Goal: Navigation & Orientation: Find specific page/section

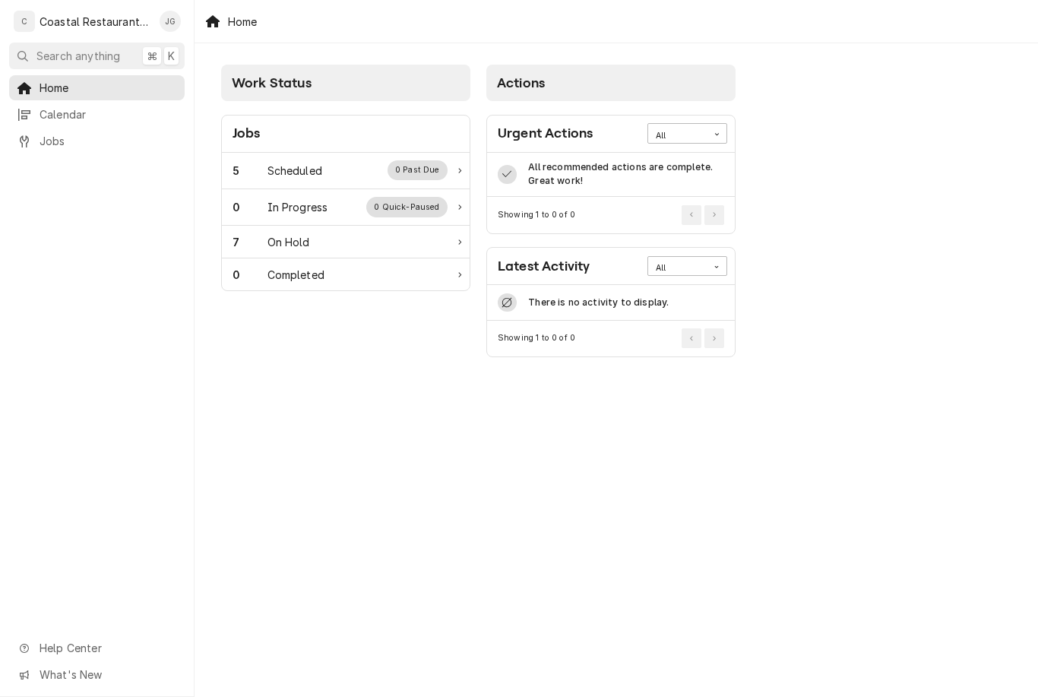
click at [320, 169] on div "Scheduled" at bounding box center [294, 171] width 55 height 16
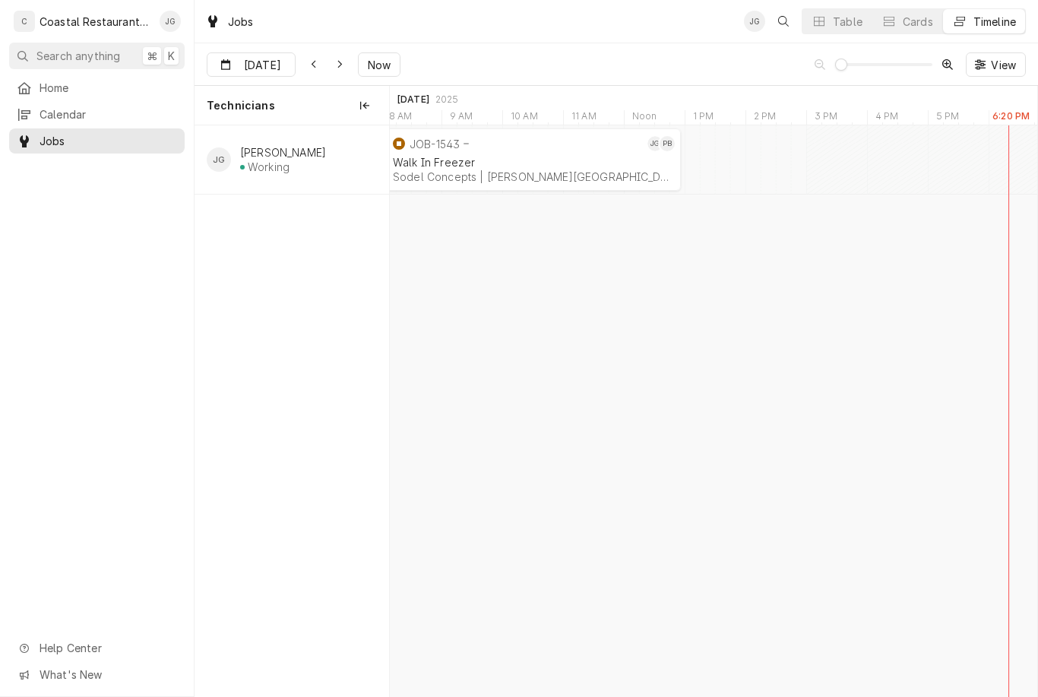
scroll to position [0, 12826]
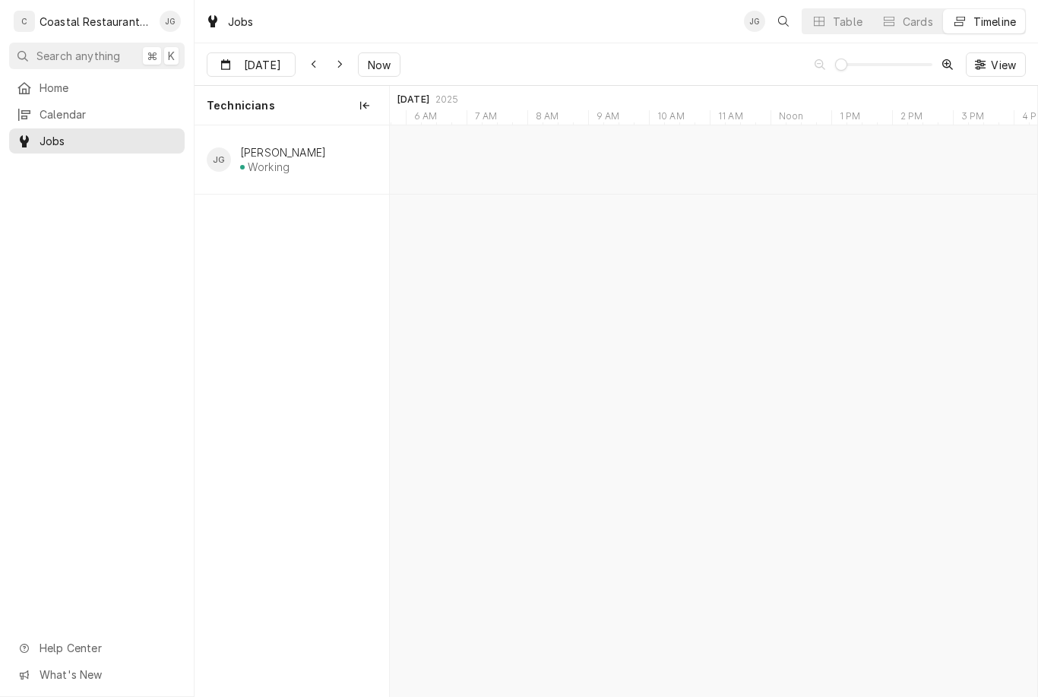
type input "[DATE]"
click at [533, 188] on div "JOB-1587 JG Fryer Repair Southern Delaware Brewing Company | Ocean View, 19970" at bounding box center [542, 159] width 54 height 62
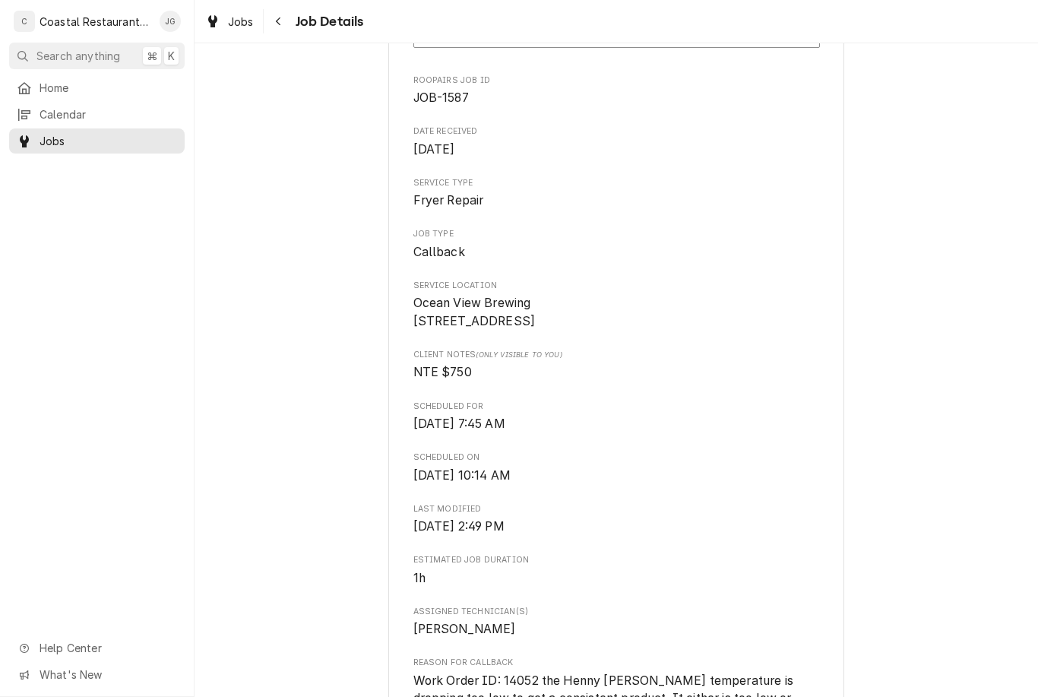
scroll to position [204, 0]
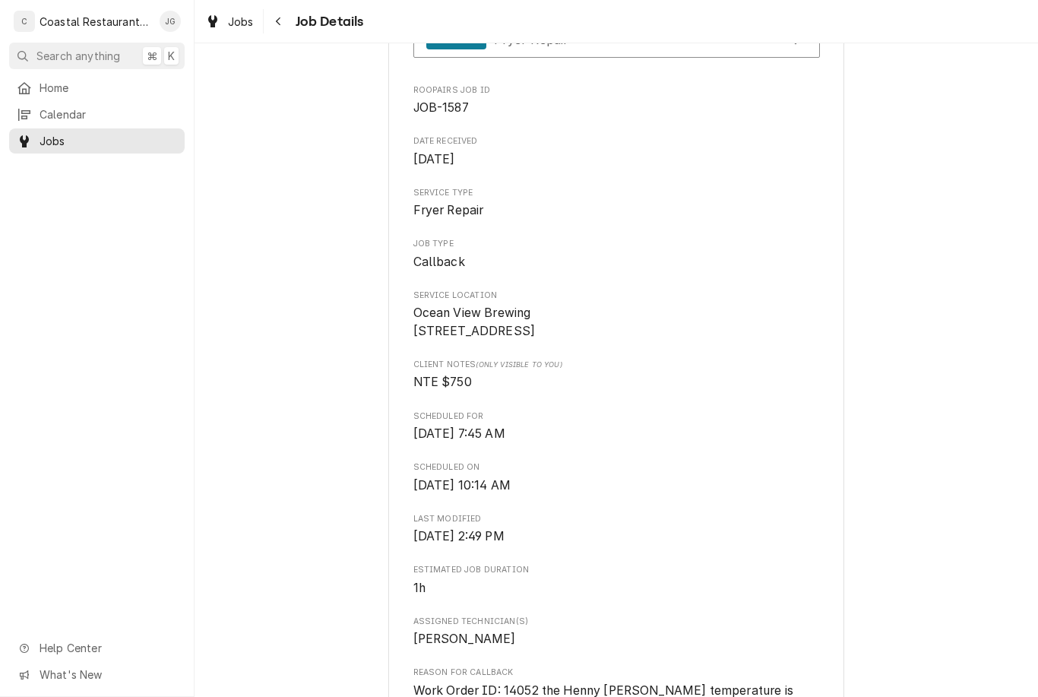
click at [79, 89] on span "Home" at bounding box center [109, 88] width 138 height 16
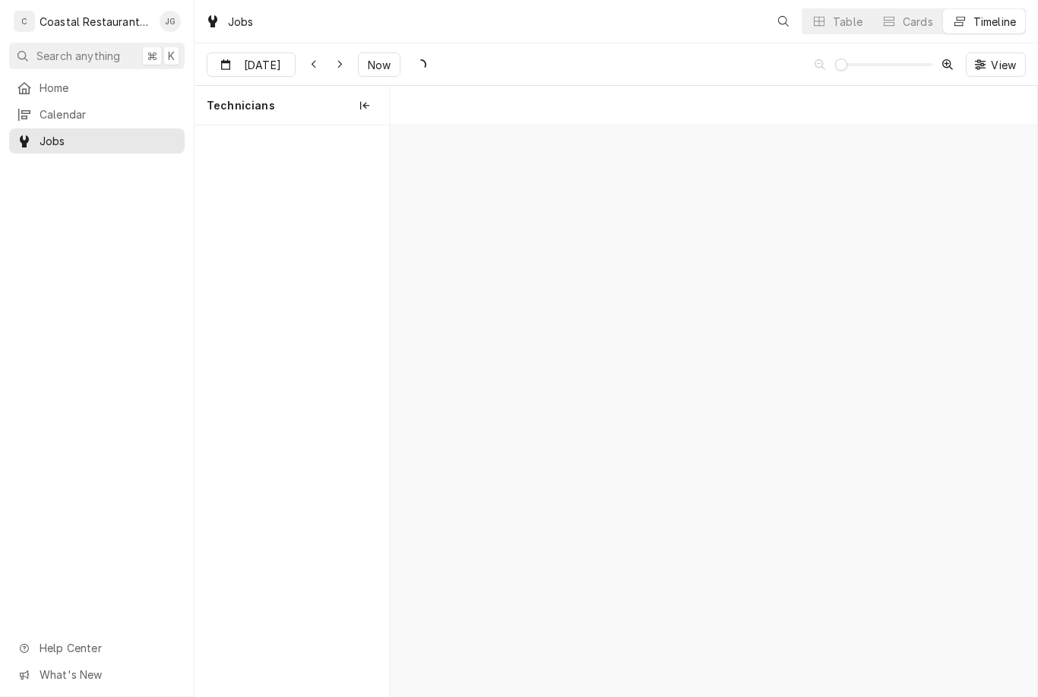
scroll to position [0, 12823]
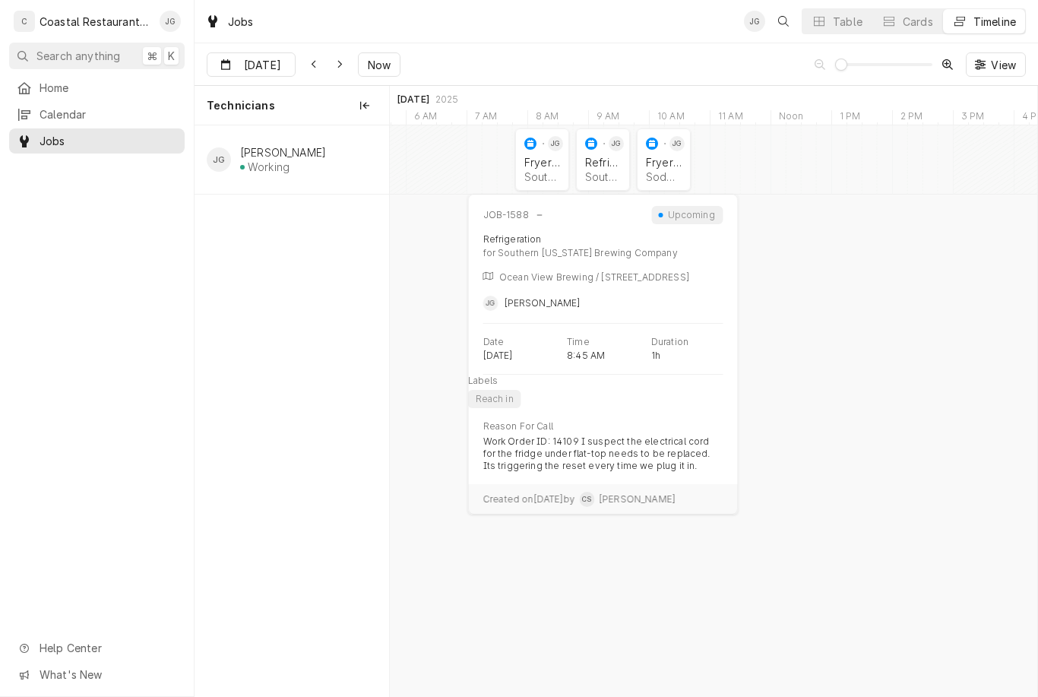
click at [595, 171] on div "Southern Delaware Brewing Company | Ocean View, 19970" at bounding box center [603, 176] width 36 height 13
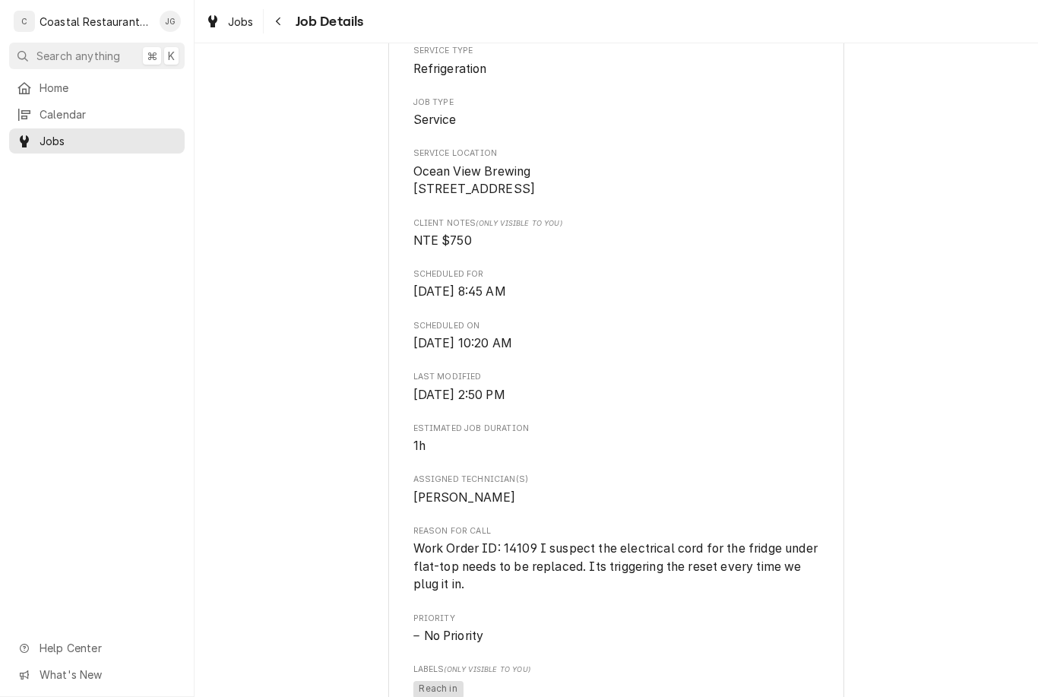
scroll to position [268, 0]
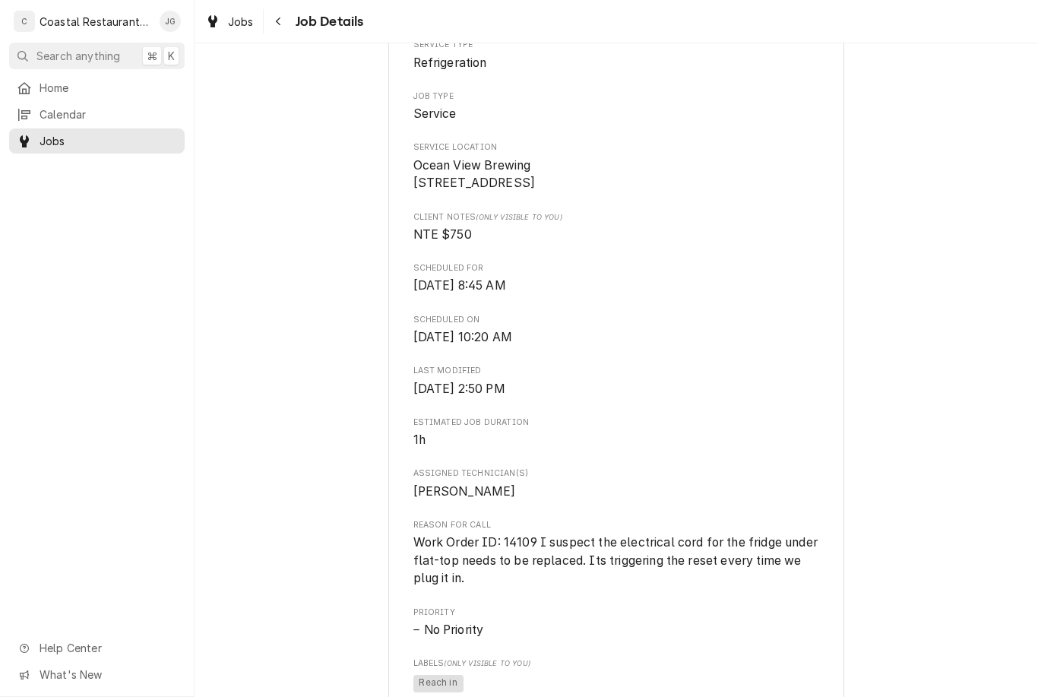
click at [79, 80] on span "Home" at bounding box center [109, 88] width 138 height 16
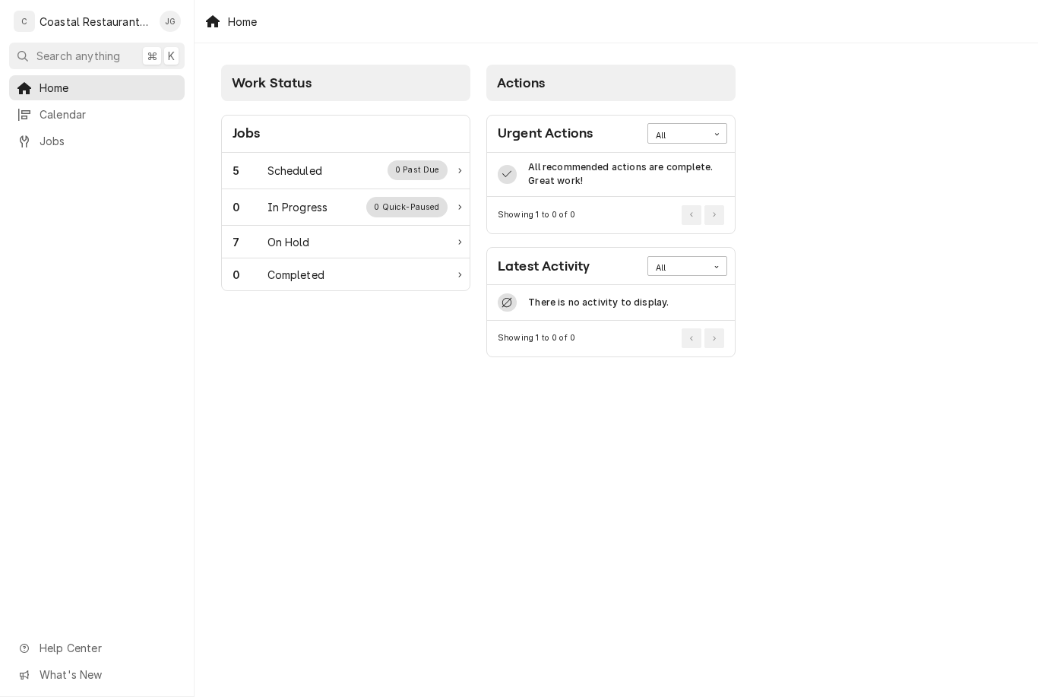
click at [337, 166] on div "5 Scheduled 0 Past Due" at bounding box center [339, 170] width 215 height 20
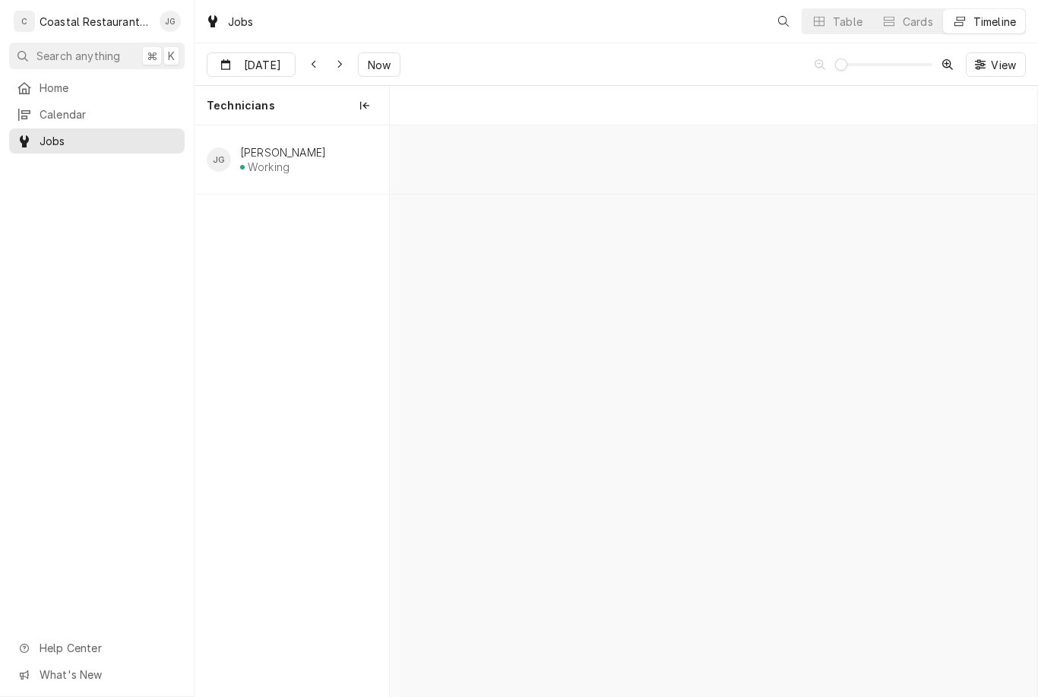
scroll to position [0, 12823]
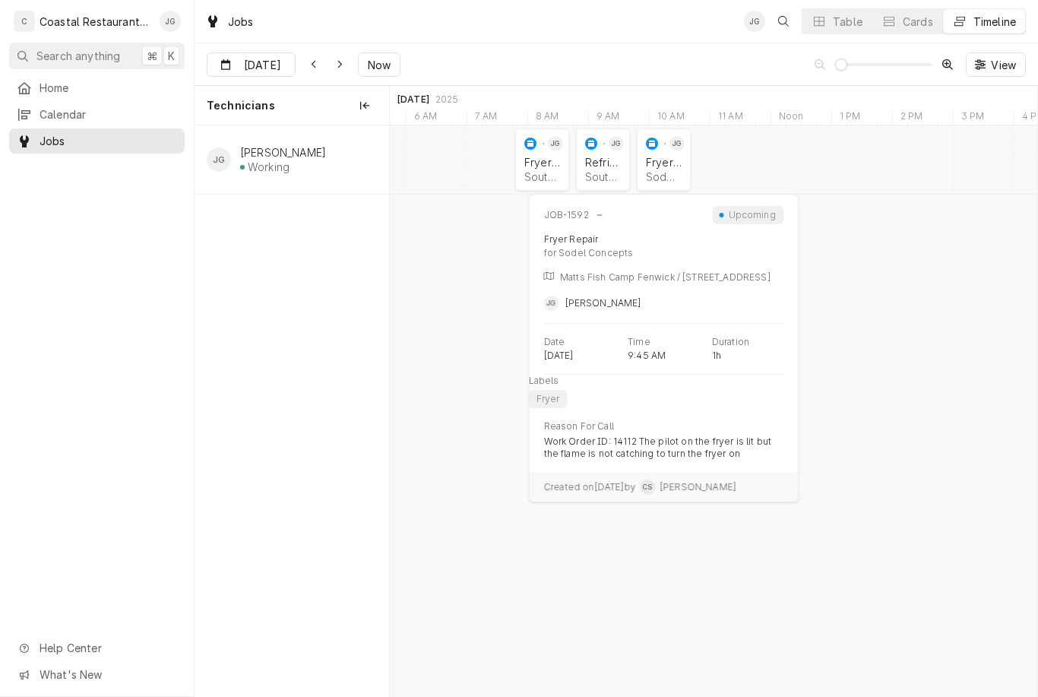
click at [672, 176] on div "Sodel Concepts | [GEOGRAPHIC_DATA], 19944" at bounding box center [664, 176] width 36 height 13
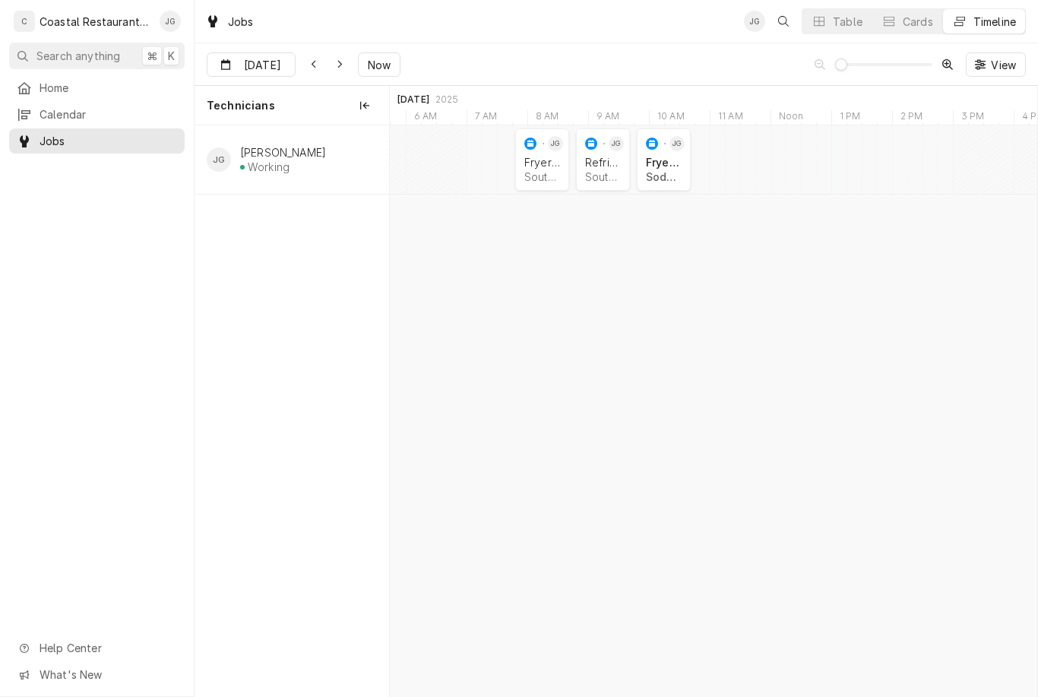
click at [671, 181] on div "Sodel Concepts | [GEOGRAPHIC_DATA], 19944" at bounding box center [664, 176] width 36 height 13
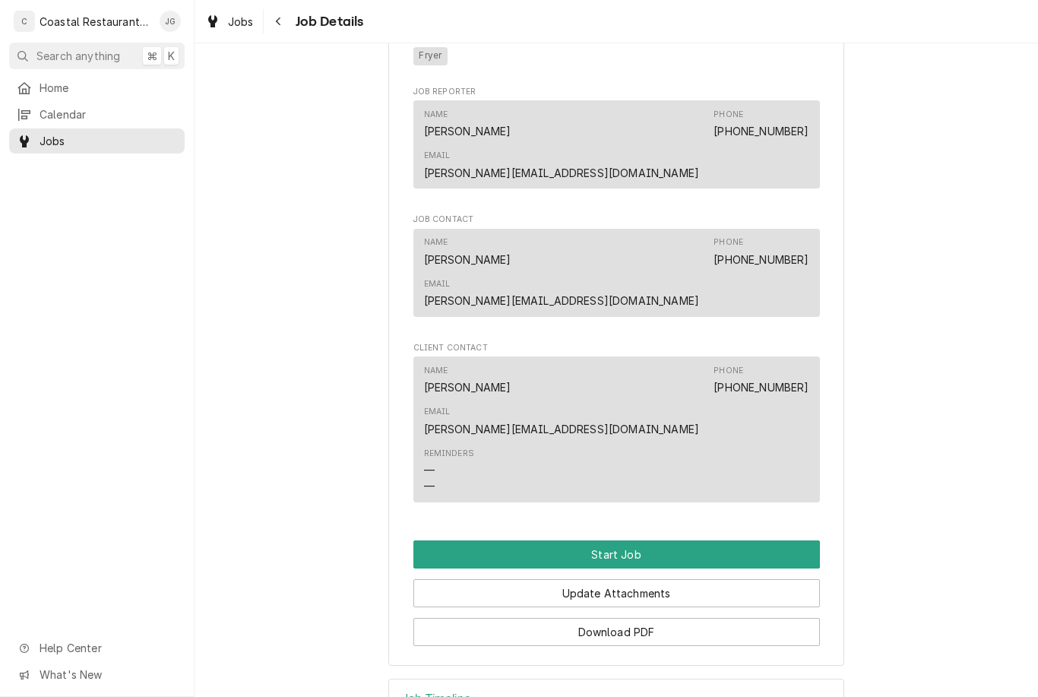
scroll to position [877, 0]
